Goal: Task Accomplishment & Management: Use online tool/utility

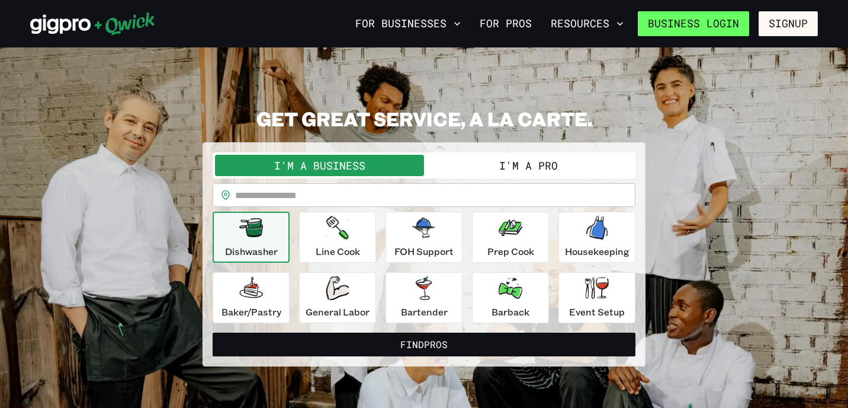
click at [705, 26] on link "Business Login" at bounding box center [693, 23] width 111 height 25
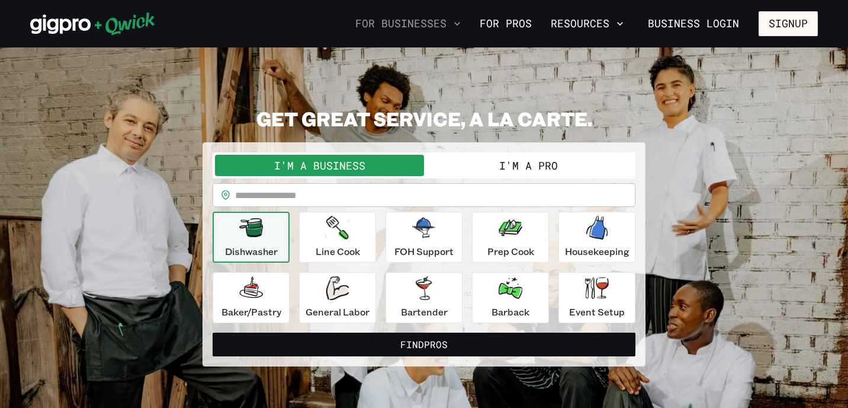
click at [459, 28] on icon "button" at bounding box center [457, 24] width 12 height 12
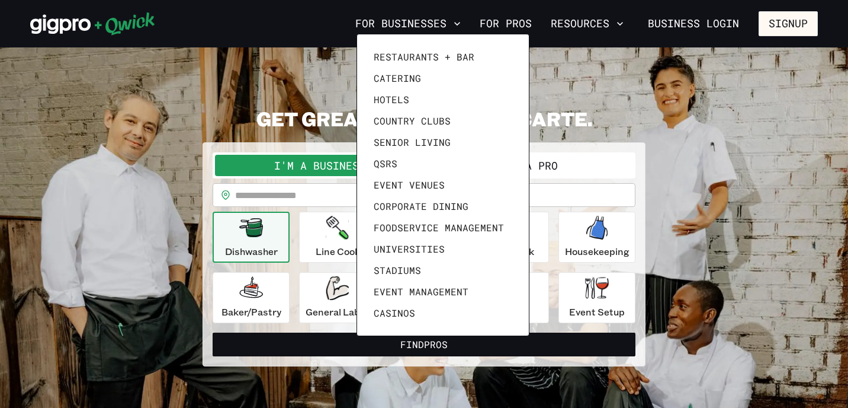
click at [575, 70] on div at bounding box center [424, 204] width 848 height 408
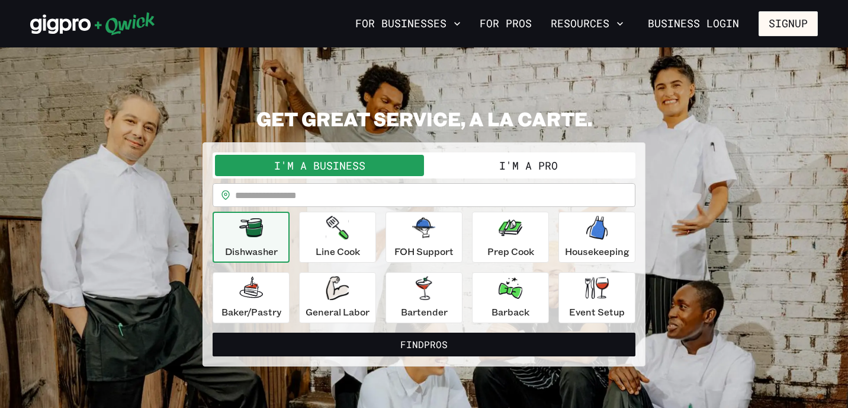
click at [540, 168] on button "I'm a Pro" at bounding box center [528, 165] width 209 height 21
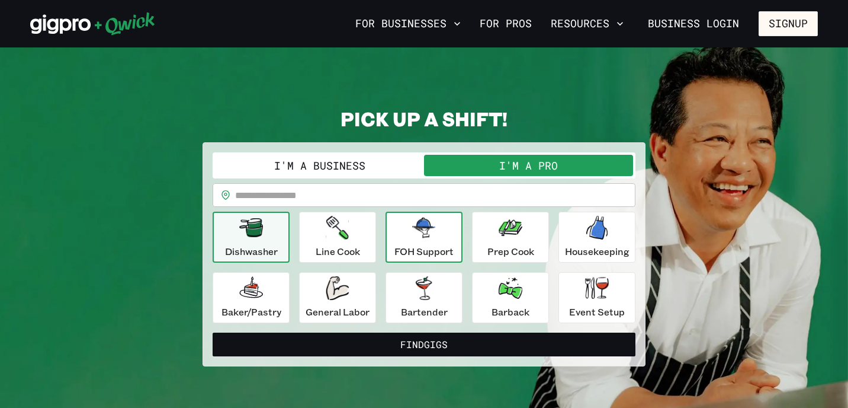
click at [416, 239] on div "FOH Support" at bounding box center [424, 237] width 59 height 43
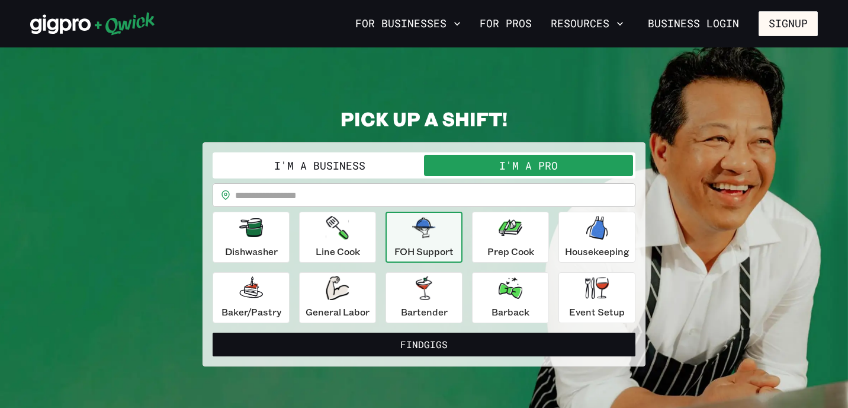
click at [382, 202] on input "text" at bounding box center [435, 195] width 400 height 24
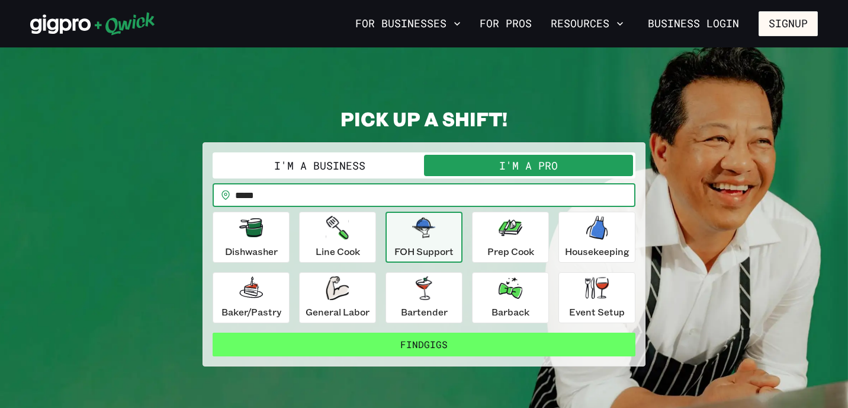
type input "*****"
click at [461, 346] on button "Find Gigs" at bounding box center [424, 344] width 423 height 24
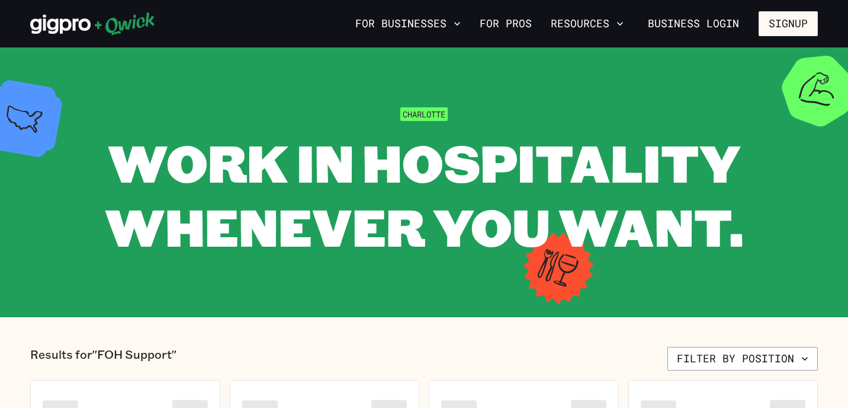
click at [816, 254] on div "WORK IN HOSPITALITY WHENEVER YOU WANT." at bounding box center [424, 193] width 788 height 127
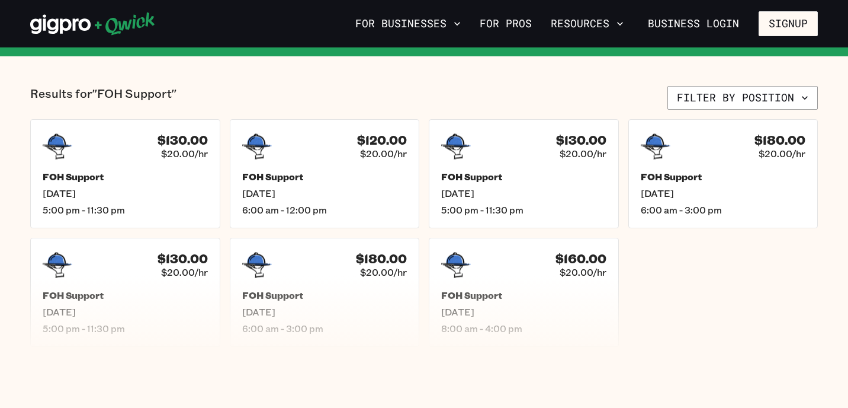
scroll to position [284, 0]
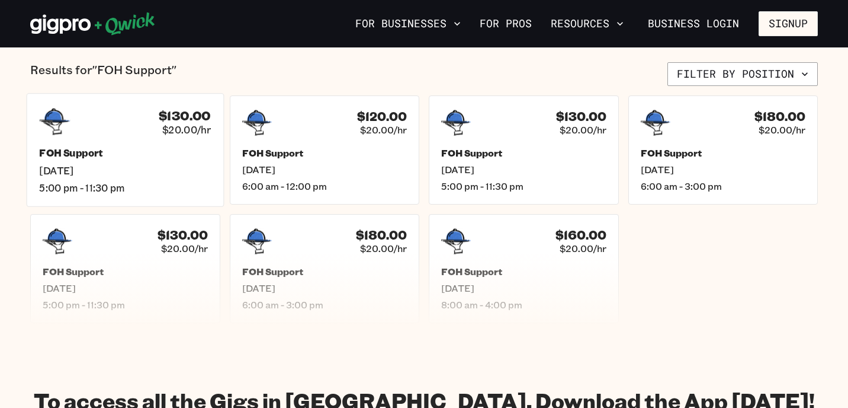
click at [179, 165] on span "[DATE]" at bounding box center [125, 170] width 172 height 12
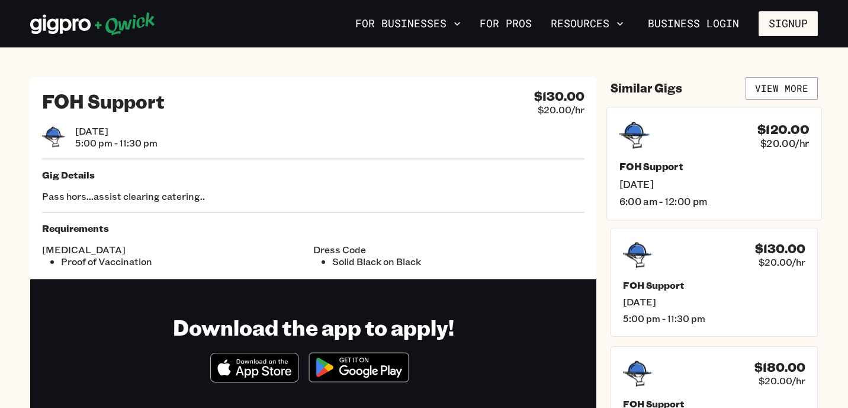
click at [687, 152] on div "$120.00 $20.00/hr FOH Support [DATE] 6:00 am - 12:00 pm" at bounding box center [715, 163] width 216 height 113
